Goal: Task Accomplishment & Management: Use online tool/utility

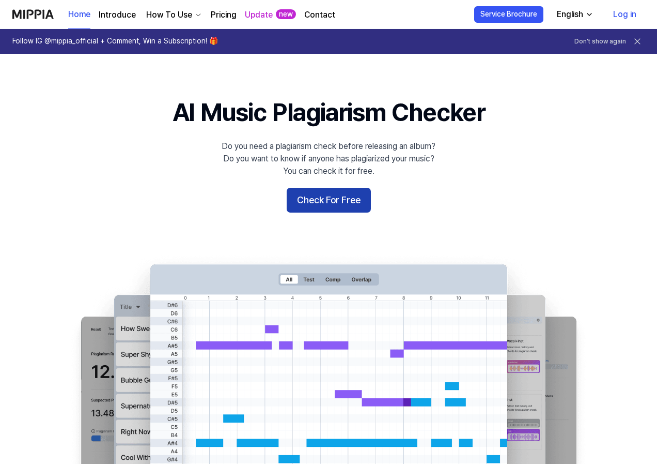
click at [307, 205] on button "Check For Free" at bounding box center [329, 200] width 84 height 25
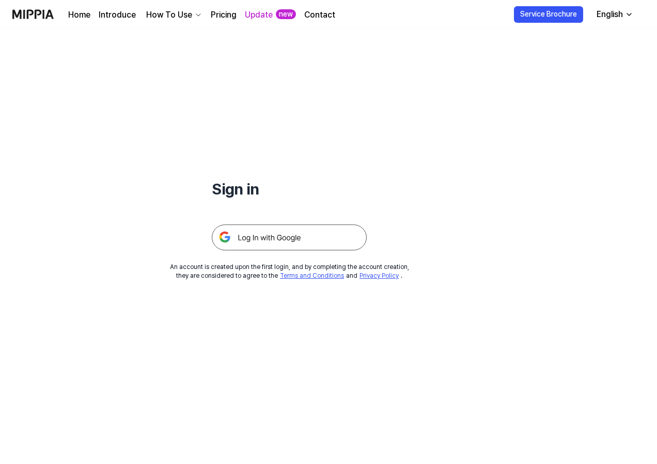
click at [253, 232] on img at bounding box center [289, 237] width 155 height 26
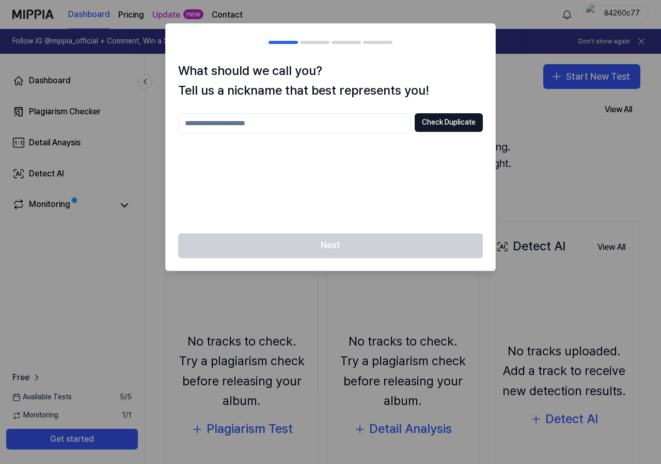
click at [300, 126] on input "text" at bounding box center [294, 123] width 233 height 21
type input "*****"
click at [452, 120] on button "Check Duplicate" at bounding box center [449, 122] width 68 height 19
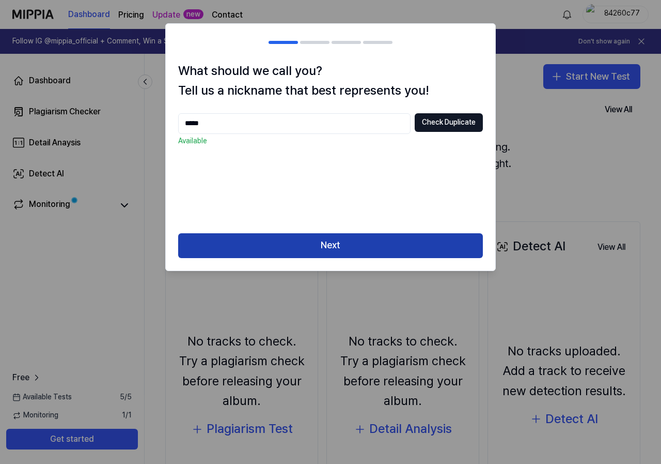
click at [338, 250] on button "Next" at bounding box center [330, 245] width 305 height 25
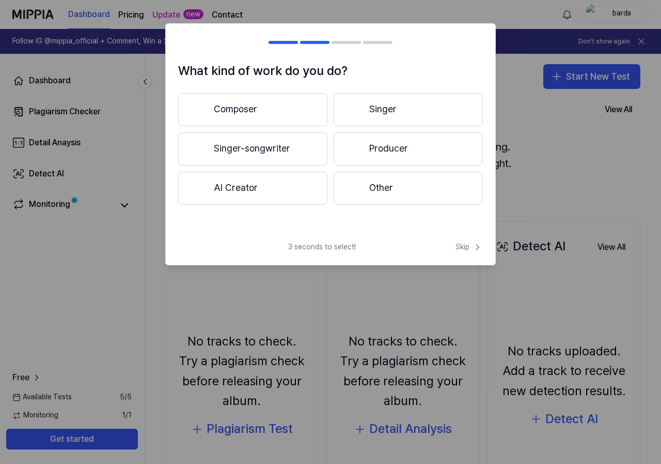
click at [384, 189] on button "Other" at bounding box center [408, 188] width 149 height 33
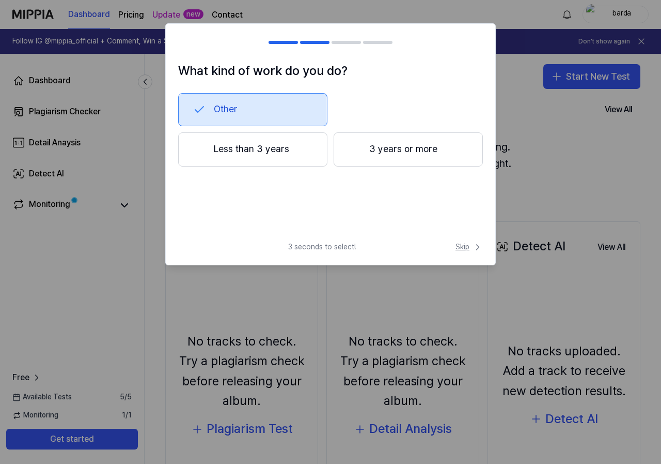
click at [464, 246] on span "Skip" at bounding box center [469, 247] width 27 height 10
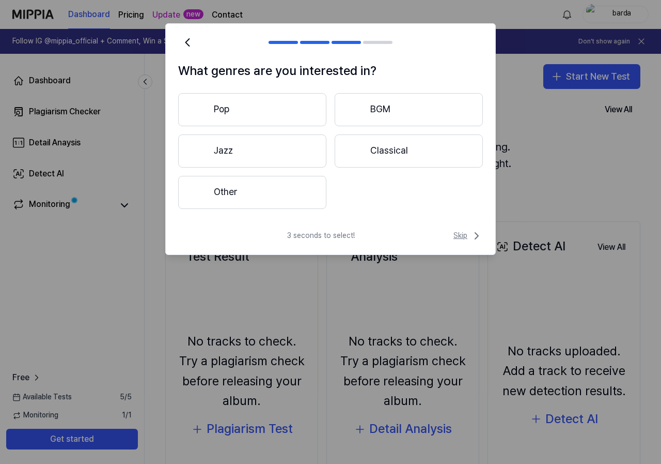
click at [467, 235] on span "Skip" at bounding box center [468, 235] width 29 height 12
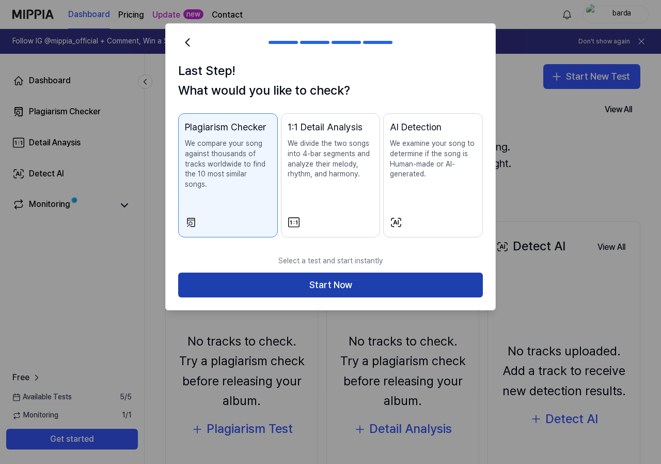
click at [338, 272] on button "Start Now" at bounding box center [330, 284] width 305 height 25
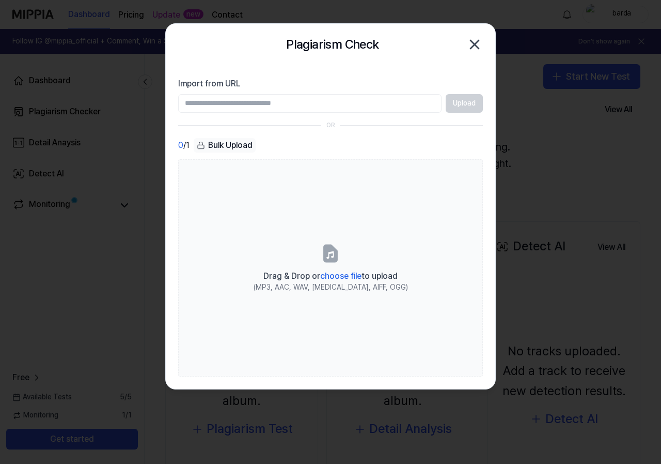
click at [287, 108] on input "Import from URL" at bounding box center [310, 103] width 264 height 19
type input "**********"
click at [461, 102] on button "Upload" at bounding box center [464, 103] width 37 height 19
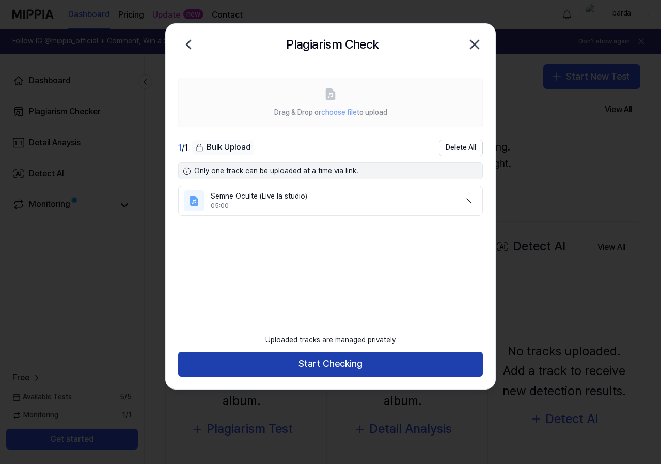
click at [341, 360] on button "Start Checking" at bounding box center [330, 363] width 305 height 25
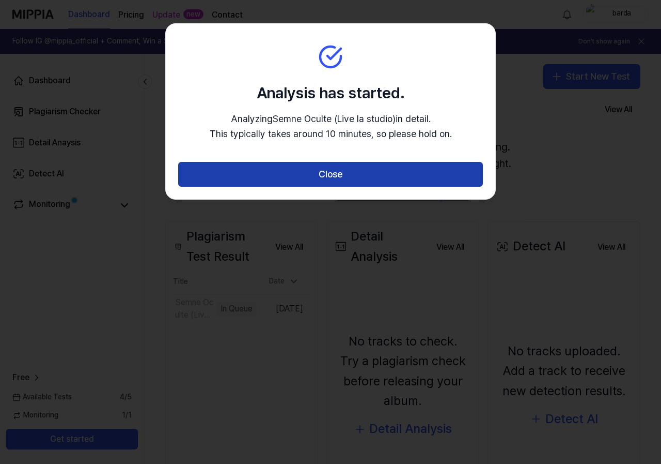
click at [345, 180] on button "Close" at bounding box center [330, 174] width 305 height 25
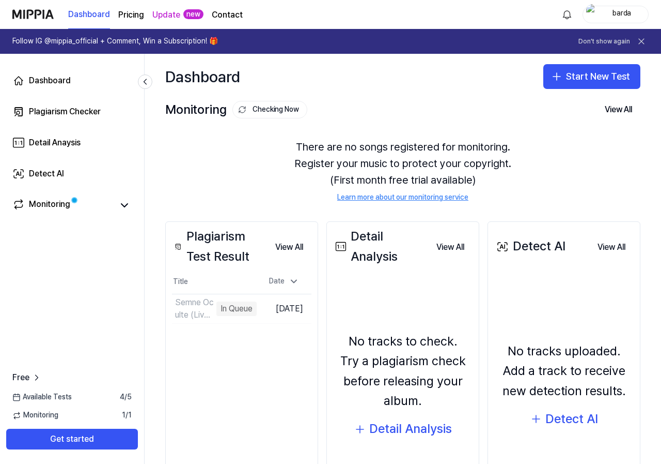
click at [389, 164] on div "There are no songs registered for monitoring. Register your music to protect yo…" at bounding box center [402, 170] width 475 height 89
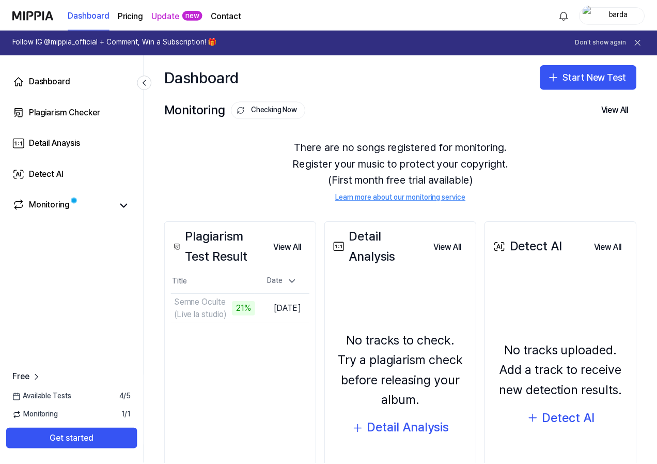
scroll to position [91, 0]
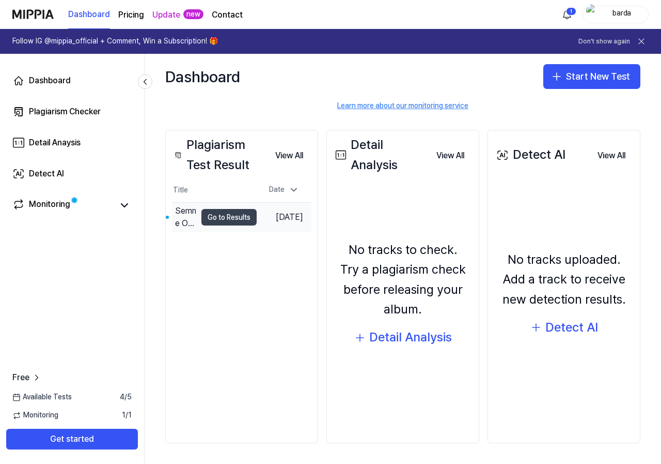
click at [230, 219] on button "Go to Results" at bounding box center [229, 217] width 55 height 17
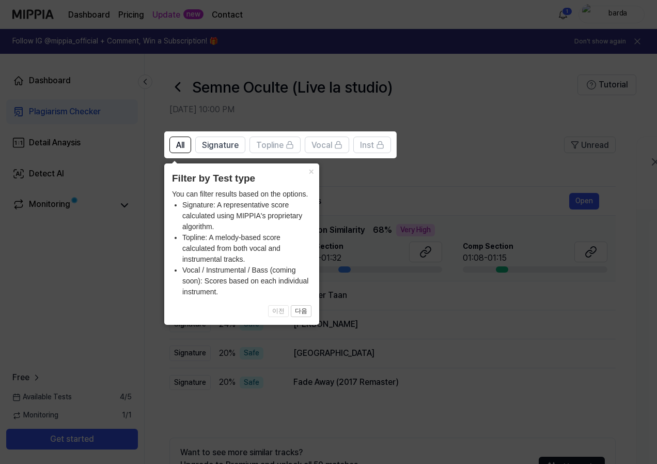
click at [422, 322] on icon at bounding box center [330, 232] width 661 height 464
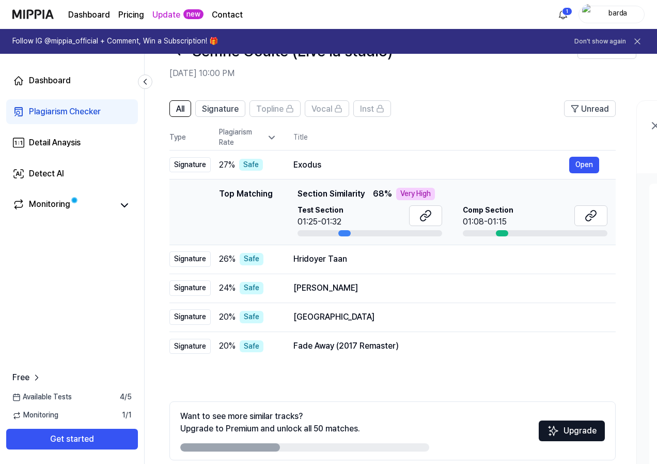
scroll to position [52, 0]
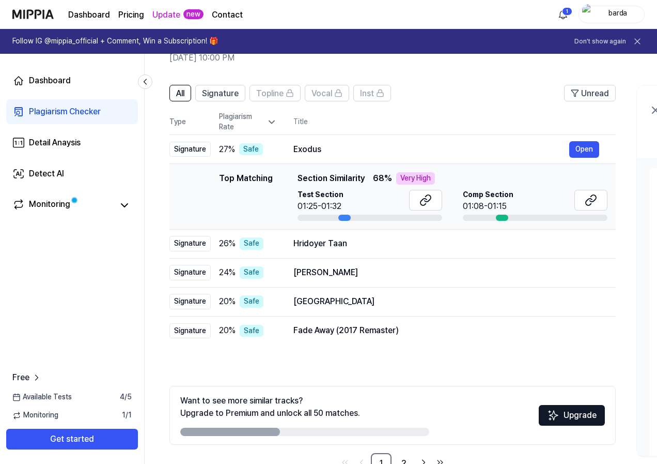
drag, startPoint x: 501, startPoint y: 215, endPoint x: 525, endPoint y: 210, distance: 24.3
click at [511, 213] on div "Comp Section 01:08-01:15" at bounding box center [535, 205] width 145 height 31
click at [334, 244] on div "Hridoyer Taan" at bounding box center [432, 243] width 276 height 12
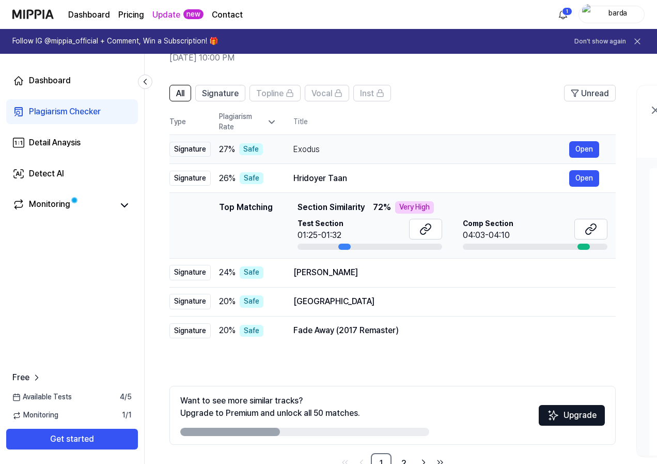
scroll to position [0, 0]
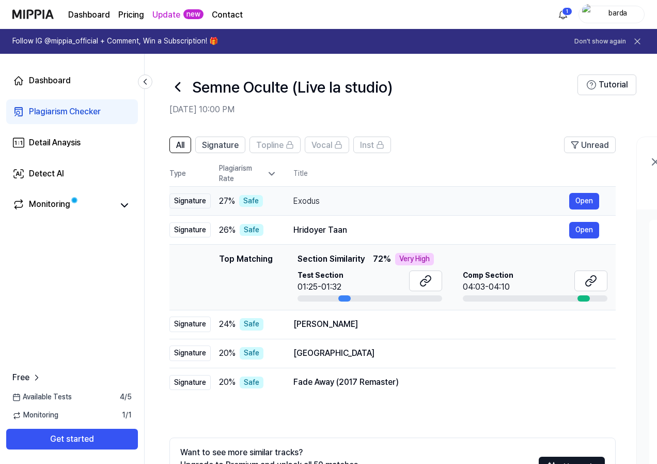
click at [301, 200] on div "Exodus" at bounding box center [432, 201] width 276 height 12
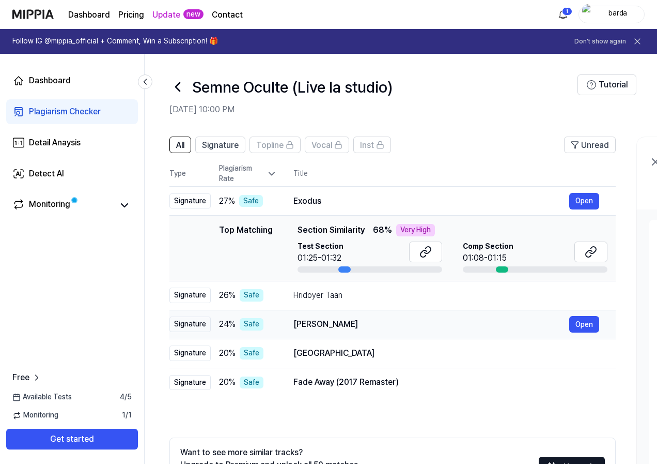
click at [347, 333] on td "Annabelle Open" at bounding box center [446, 324] width 339 height 29
